Goal: Find specific page/section: Find specific page/section

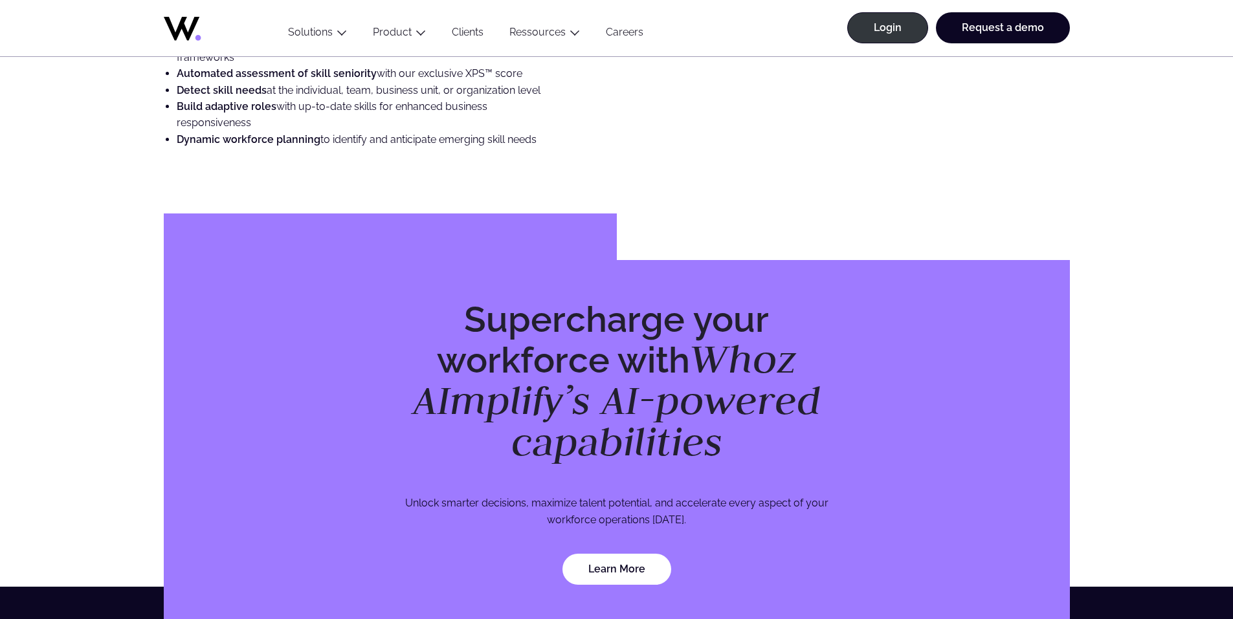
scroll to position [3746, 0]
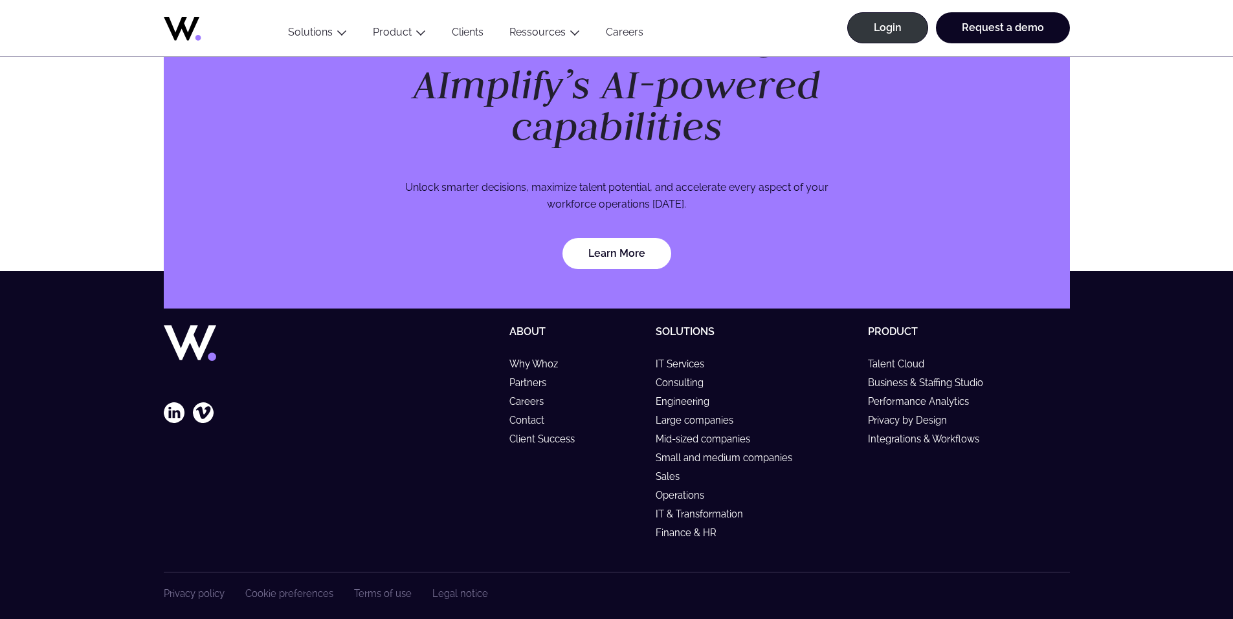
click at [441, 586] on div "Privacy policy Cookie preferences Terms of use Legal notice" at bounding box center [617, 604] width 906 height 63
click at [447, 588] on link "Legal notice" at bounding box center [460, 593] width 56 height 11
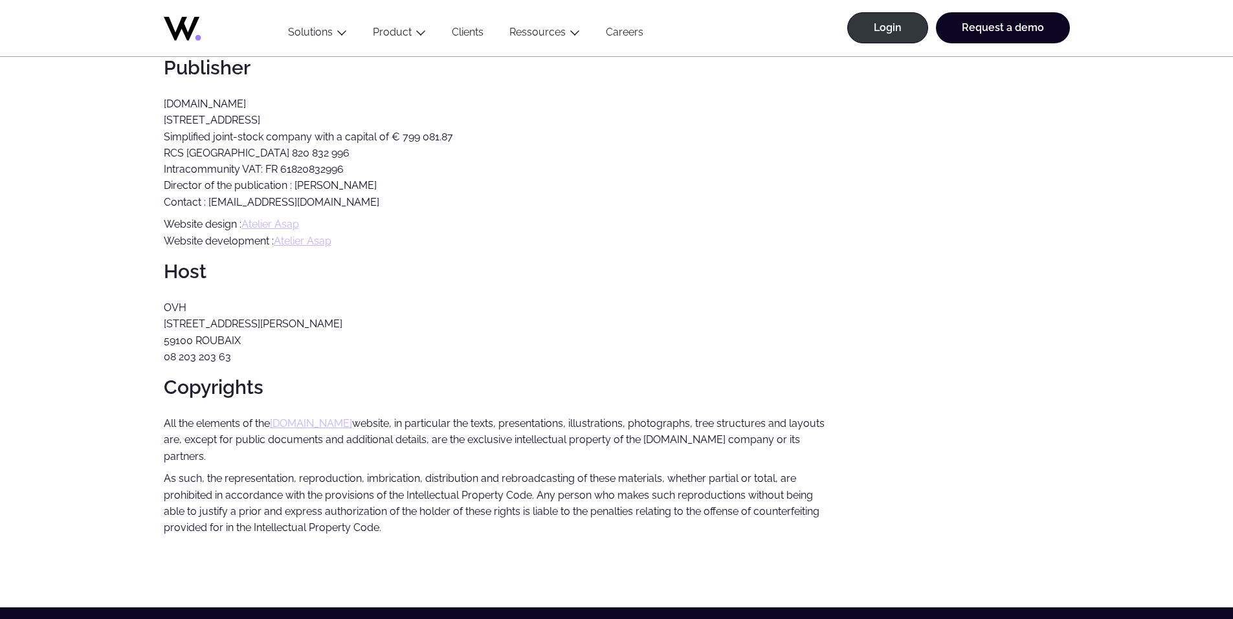
scroll to position [129, 0]
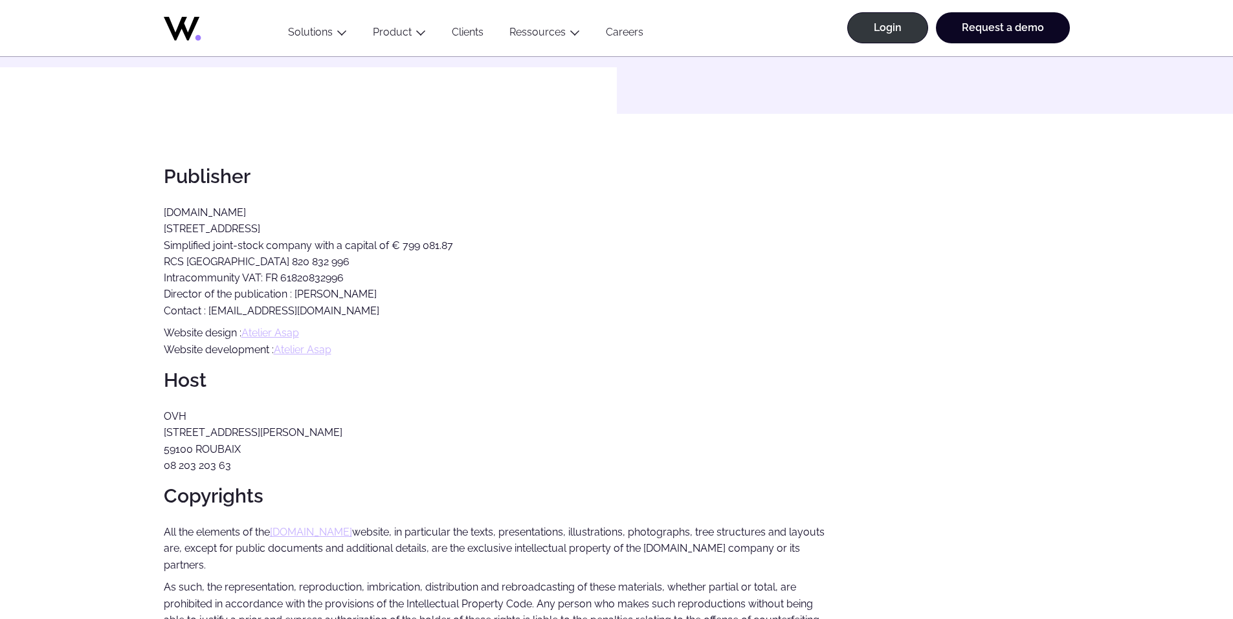
click at [184, 215] on p "[DOMAIN_NAME] [STREET_ADDRESS] Simplified joint-stock company with a capital of…" at bounding box center [495, 262] width 663 height 115
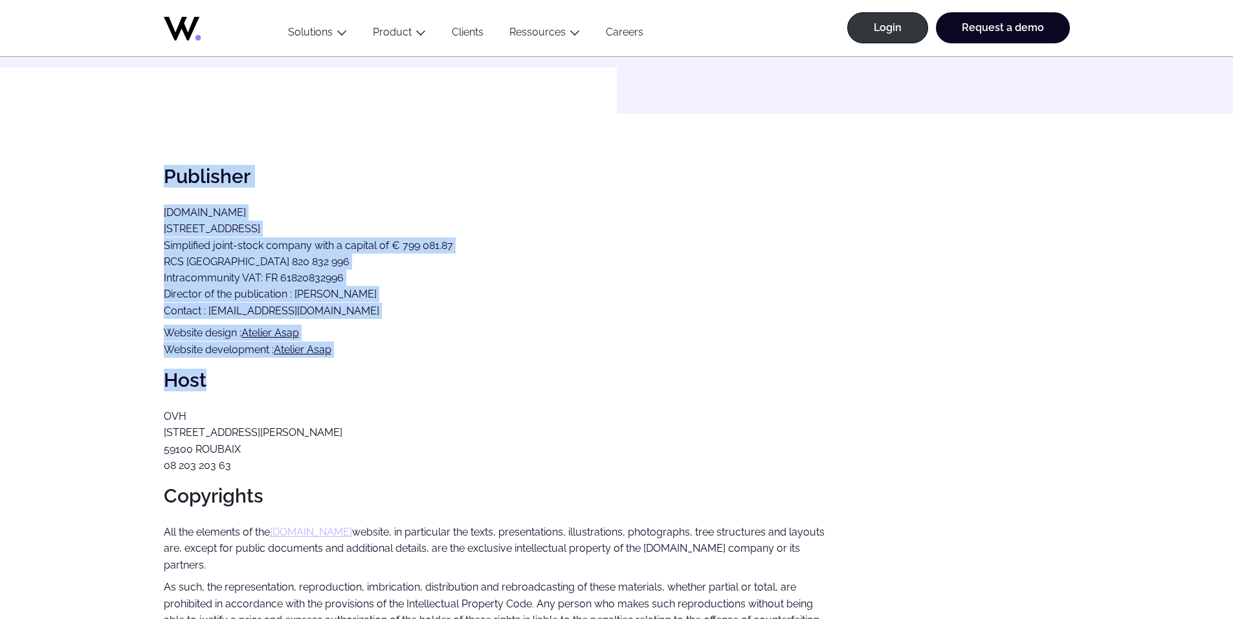
drag, startPoint x: 164, startPoint y: 171, endPoint x: 488, endPoint y: 359, distance: 374.4
click at [488, 359] on div "Legal notice Publisher [DOMAIN_NAME] [STREET_ADDRESS] Simplified joint-stock co…" at bounding box center [617, 344] width 906 height 819
click at [487, 359] on div "Legal notice Publisher [DOMAIN_NAME] [STREET_ADDRESS] Simplified joint-stock co…" at bounding box center [617, 344] width 906 height 819
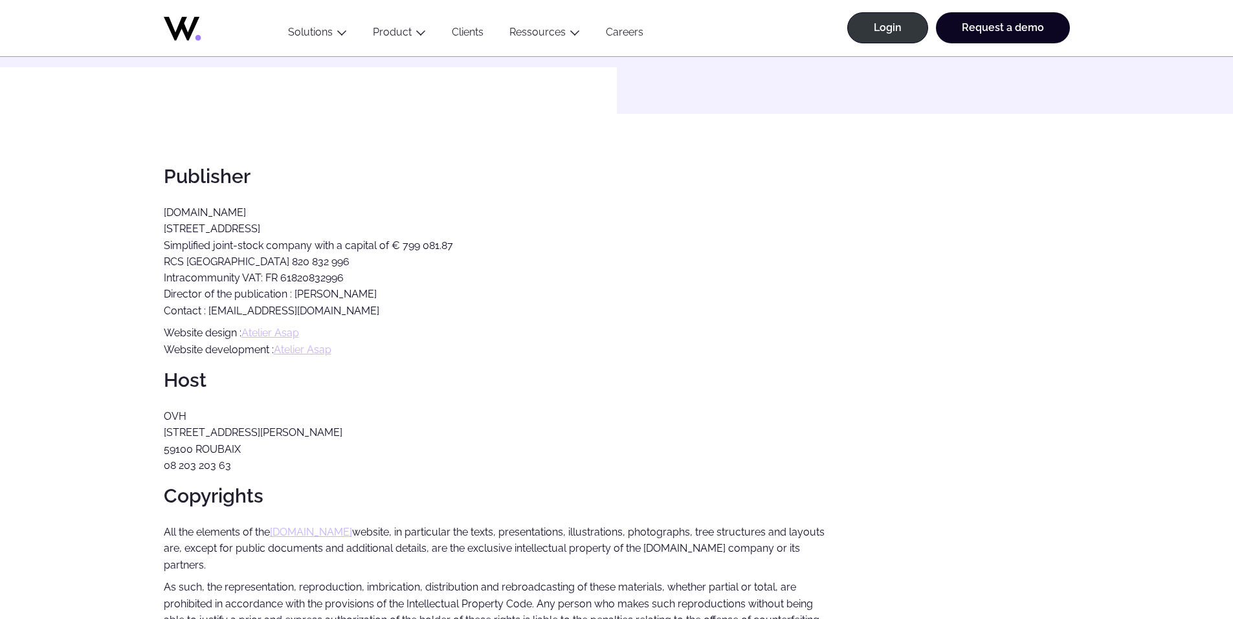
click at [403, 489] on h2 "Copyrights" at bounding box center [495, 495] width 663 height 21
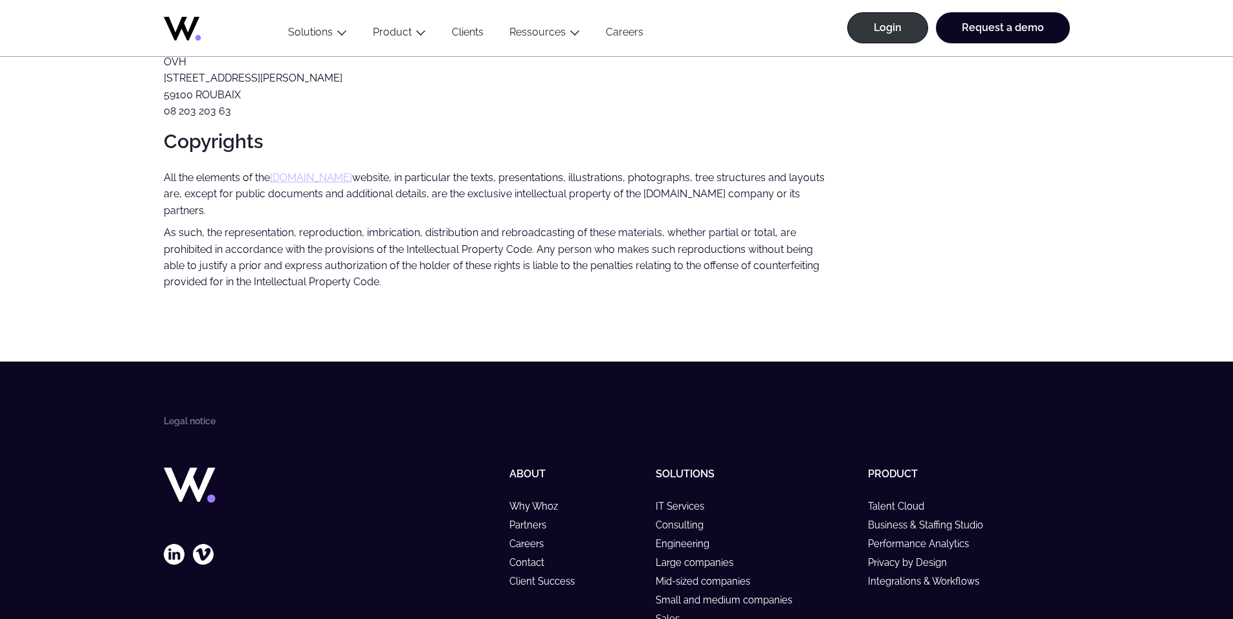
scroll to position [626, 0]
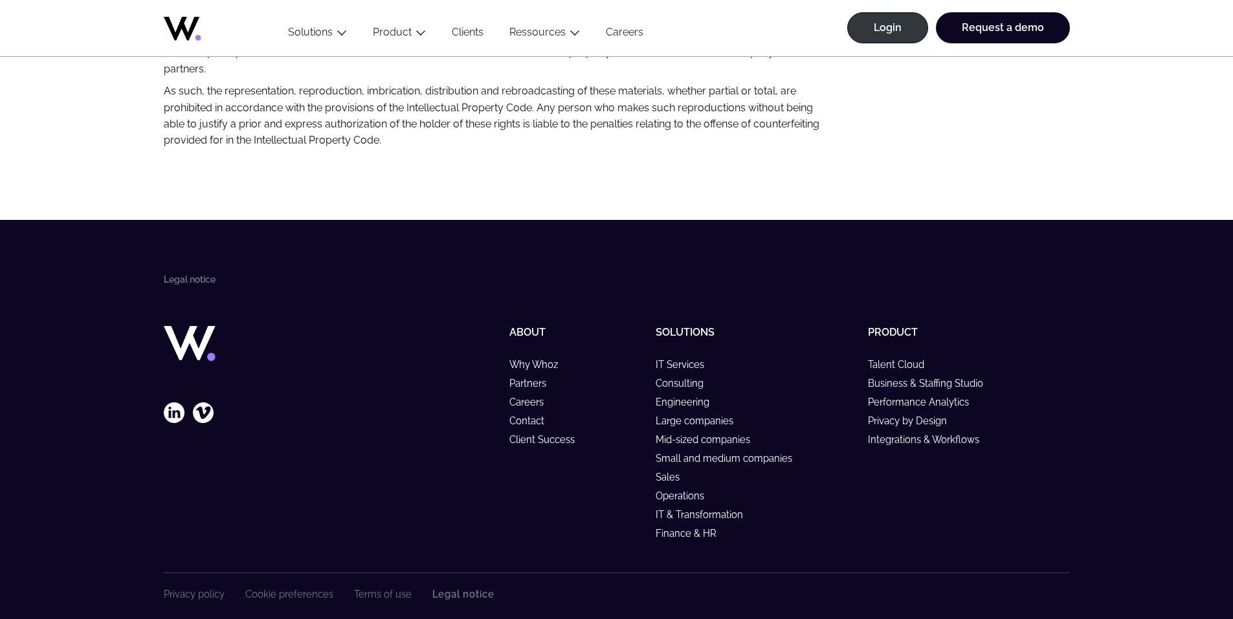
click at [199, 256] on footer "Legal notice Follow our latest news About Why Whoz Partners Careers Contact Cli…" at bounding box center [616, 428] width 1233 height 416
